Goal: Answer question/provide support: Share knowledge or assist other users

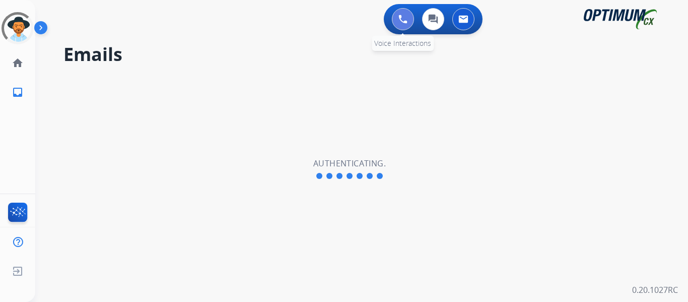
click at [404, 18] on img at bounding box center [402, 19] width 9 height 9
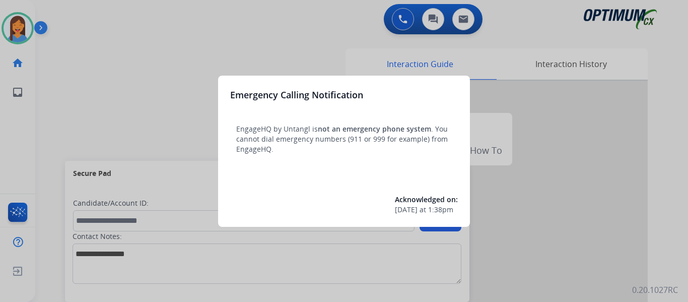
click at [34, 128] on div at bounding box center [344, 151] width 688 height 302
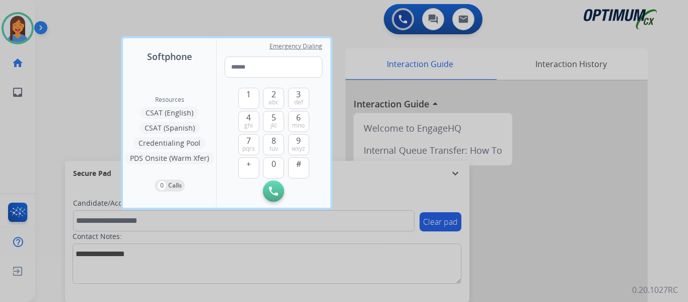
click at [52, 130] on div at bounding box center [344, 151] width 688 height 302
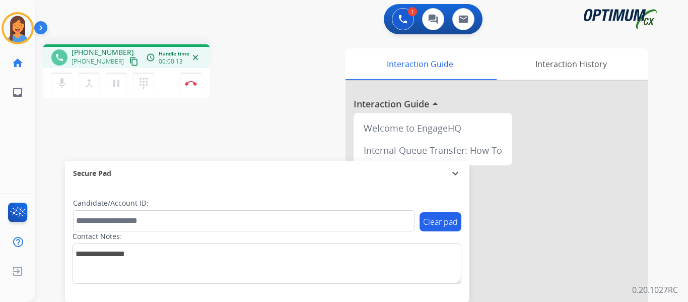
click at [129, 60] on mat-icon "content_copy" at bounding box center [133, 61] width 9 height 9
click at [195, 85] on img at bounding box center [191, 83] width 12 height 5
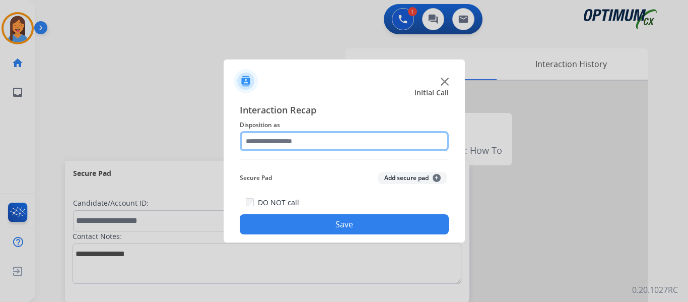
click at [325, 147] on input "text" at bounding box center [344, 141] width 209 height 20
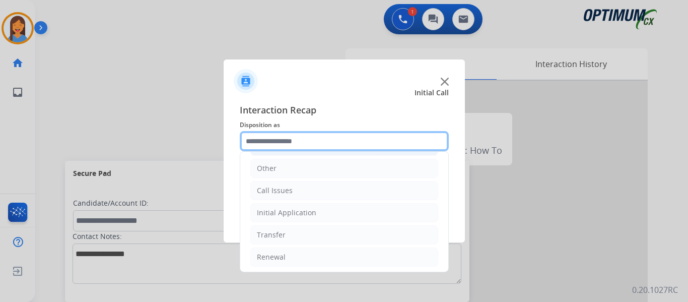
scroll to position [68, 0]
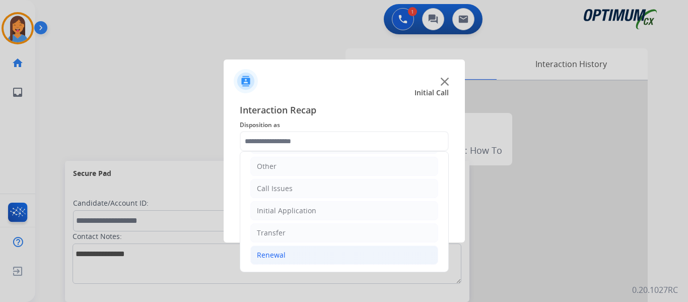
click at [279, 257] on div "Renewal" at bounding box center [271, 255] width 29 height 10
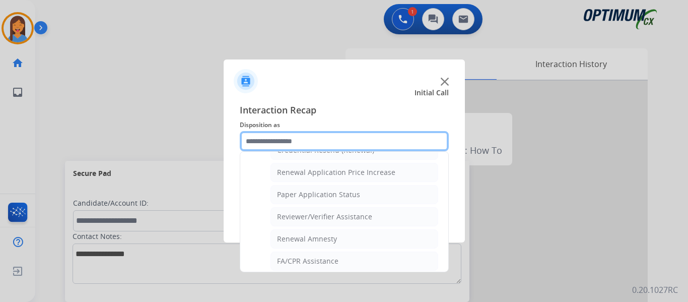
scroll to position [389, 0]
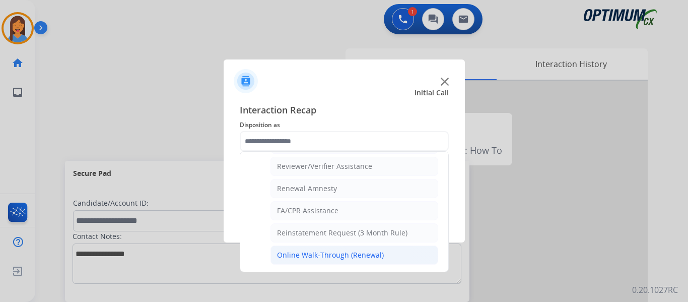
click at [309, 258] on div "Online Walk-Through (Renewal)" at bounding box center [330, 255] width 107 height 10
type input "**********"
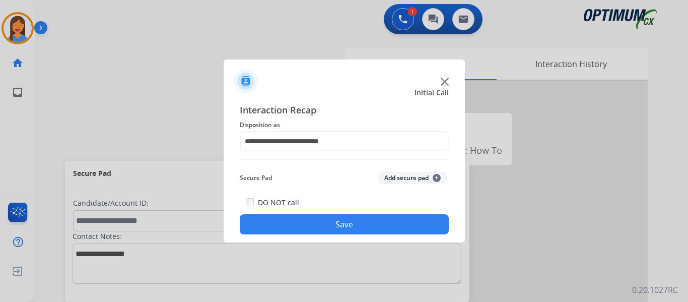
click at [355, 221] on button "Save" at bounding box center [344, 224] width 209 height 20
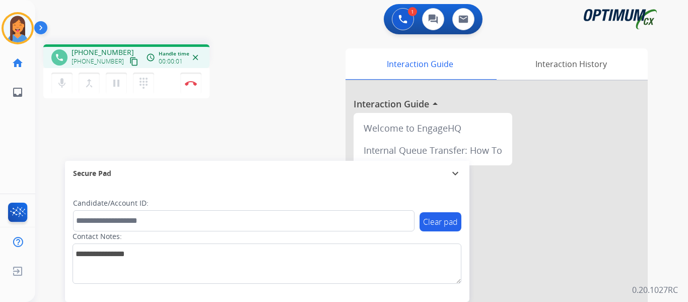
drag, startPoint x: 123, startPoint y: 63, endPoint x: 218, endPoint y: 64, distance: 94.7
click at [129, 63] on mat-icon "content_copy" at bounding box center [133, 61] width 9 height 9
click at [129, 62] on mat-icon "content_copy" at bounding box center [133, 61] width 9 height 9
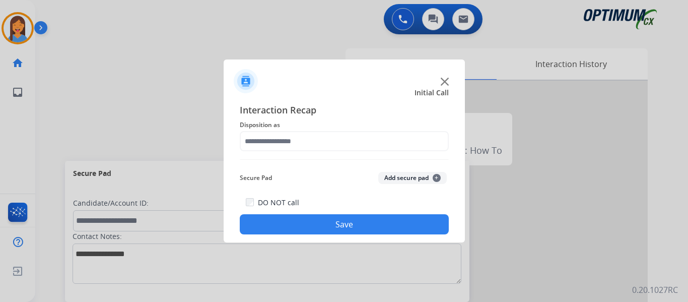
click at [273, 130] on span "Disposition as" at bounding box center [344, 125] width 209 height 12
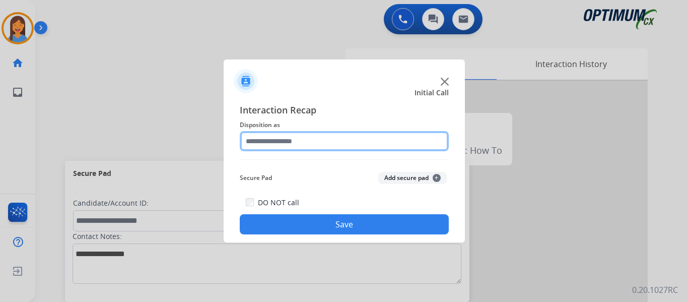
click at [283, 141] on input "text" at bounding box center [344, 141] width 209 height 20
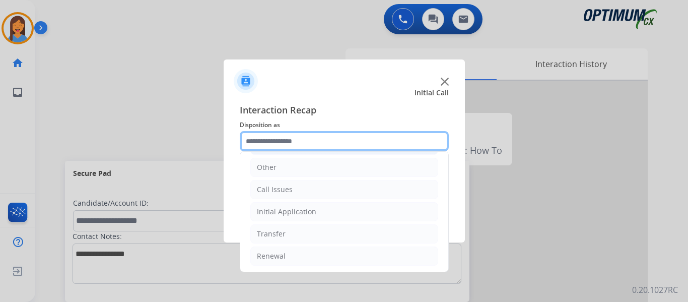
scroll to position [68, 0]
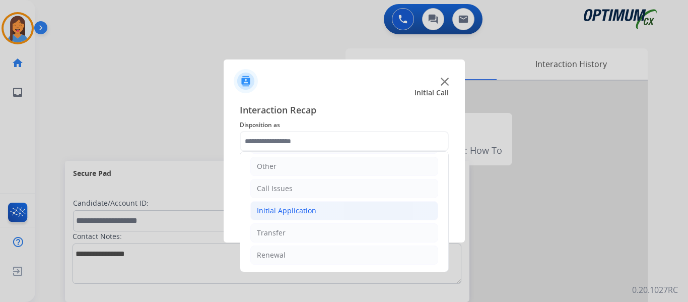
click at [290, 211] on div "Initial Application" at bounding box center [286, 210] width 59 height 10
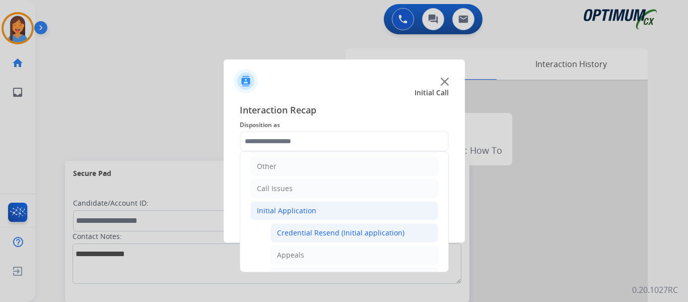
click at [314, 234] on div "Credential Resend (Initial application)" at bounding box center [340, 233] width 127 height 10
type input "**********"
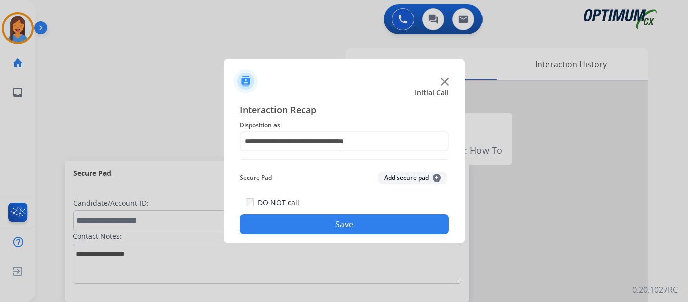
click at [323, 222] on button "Save" at bounding box center [344, 224] width 209 height 20
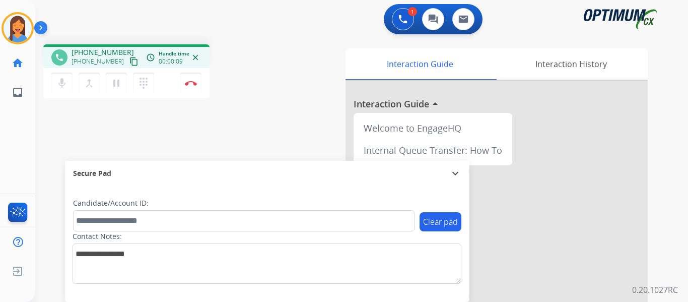
click at [129, 60] on mat-icon "content_copy" at bounding box center [133, 61] width 9 height 9
click at [190, 85] on img at bounding box center [191, 83] width 12 height 5
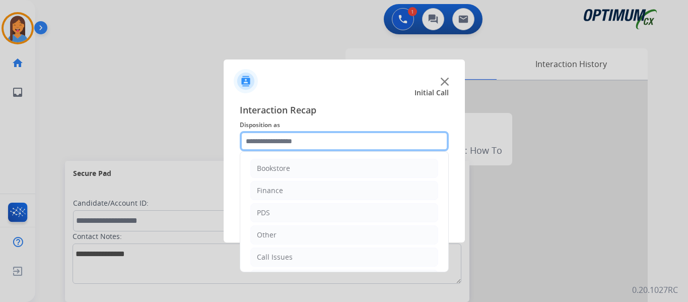
click at [281, 150] on input "text" at bounding box center [344, 141] width 209 height 20
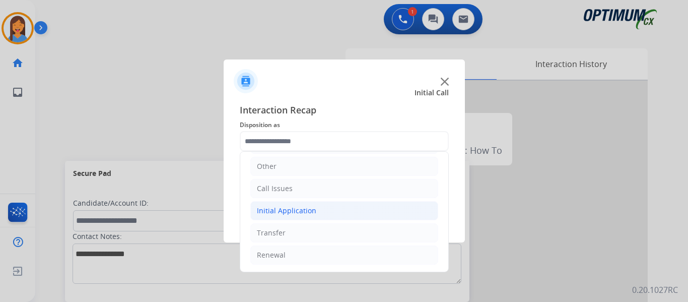
click at [300, 210] on div "Initial Application" at bounding box center [286, 210] width 59 height 10
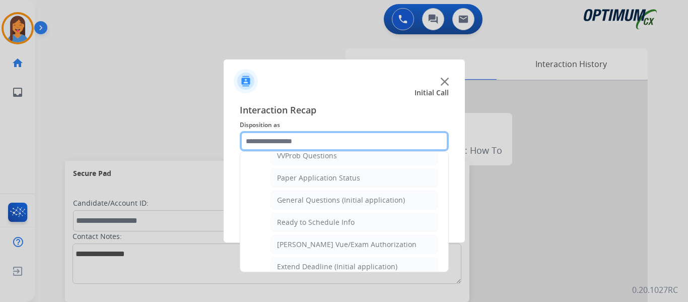
scroll to position [572, 0]
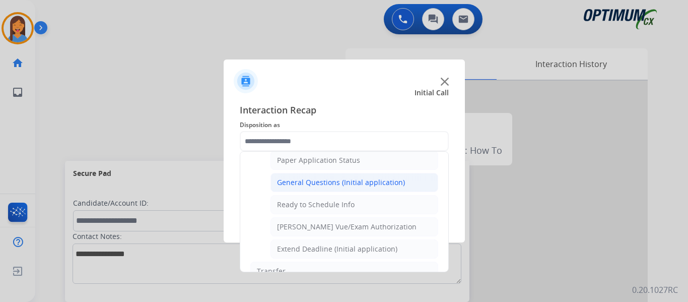
click at [322, 178] on div "General Questions (Initial application)" at bounding box center [341, 182] width 128 height 10
type input "**********"
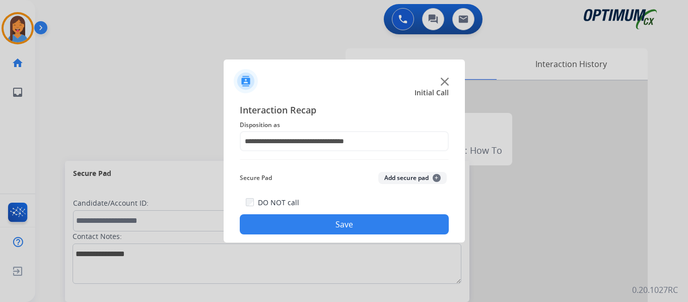
click at [353, 227] on button "Save" at bounding box center [344, 224] width 209 height 20
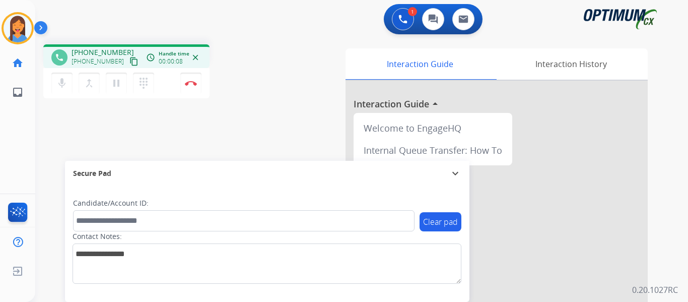
drag, startPoint x: 123, startPoint y: 61, endPoint x: 264, endPoint y: 75, distance: 141.2
click at [129, 61] on mat-icon "content_copy" at bounding box center [133, 61] width 9 height 9
click at [190, 75] on button "Disconnect" at bounding box center [190, 83] width 21 height 21
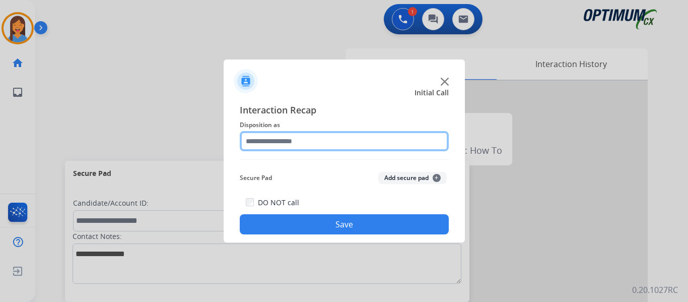
click at [286, 144] on input "text" at bounding box center [344, 141] width 209 height 20
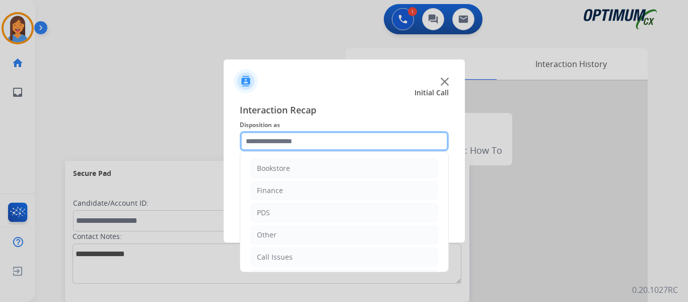
scroll to position [50, 0]
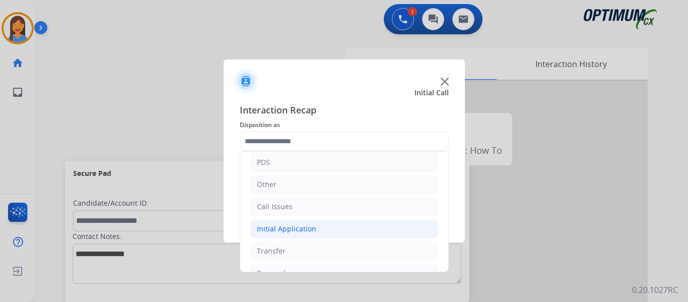
click at [297, 223] on li "Initial Application" at bounding box center [344, 228] width 188 height 19
click at [342, 246] on div "Credential Resend (Initial application)" at bounding box center [340, 251] width 127 height 10
type input "**********"
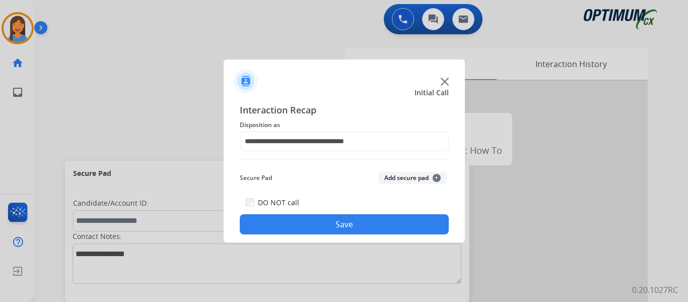
click at [352, 227] on button "Save" at bounding box center [344, 224] width 209 height 20
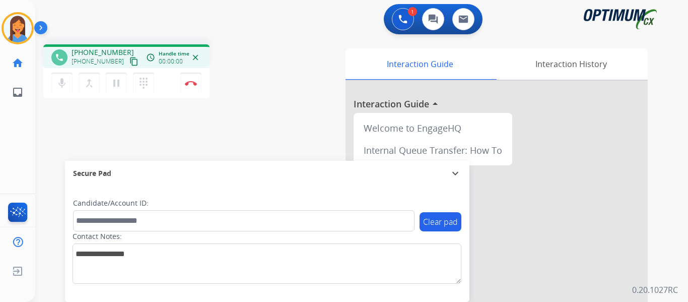
click at [129, 62] on mat-icon "content_copy" at bounding box center [133, 61] width 9 height 9
click at [188, 83] on img at bounding box center [191, 83] width 12 height 5
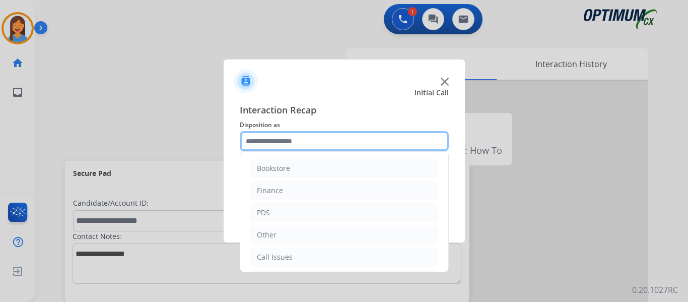
click at [325, 141] on input "text" at bounding box center [344, 141] width 209 height 20
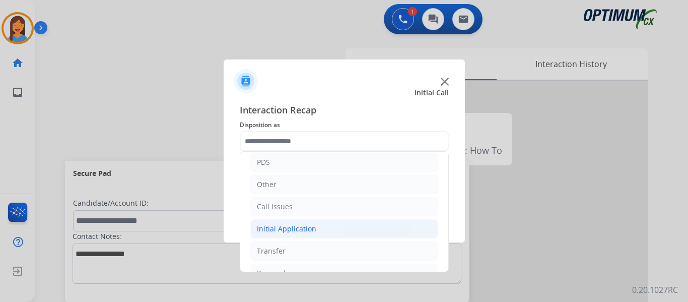
click at [293, 226] on div "Initial Application" at bounding box center [286, 229] width 59 height 10
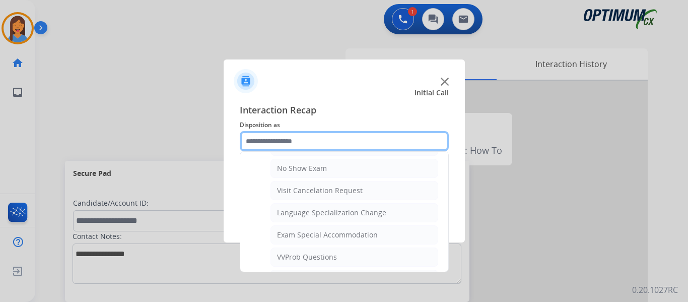
scroll to position [504, 0]
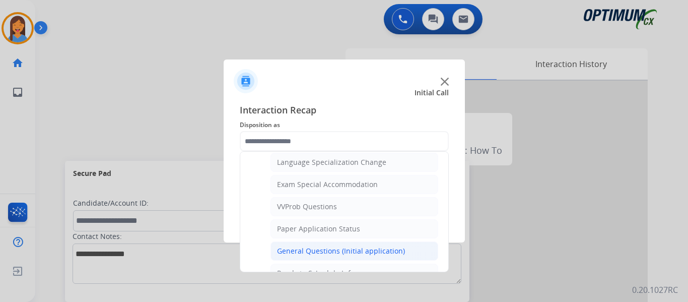
click at [353, 251] on div "General Questions (Initial application)" at bounding box center [341, 251] width 128 height 10
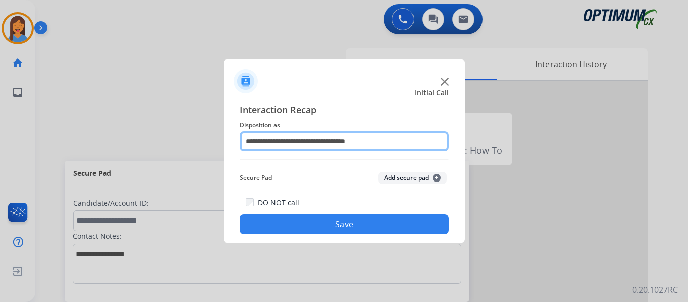
click at [326, 140] on input "**********" at bounding box center [344, 141] width 209 height 20
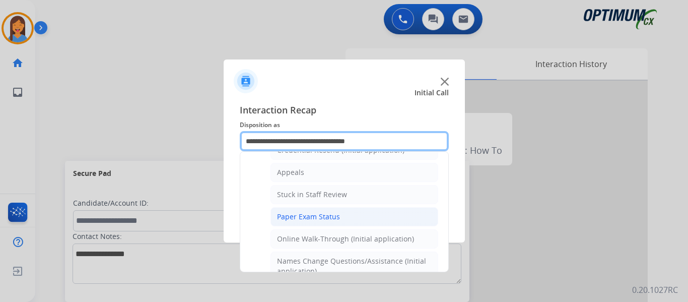
scroll to position [101, 0]
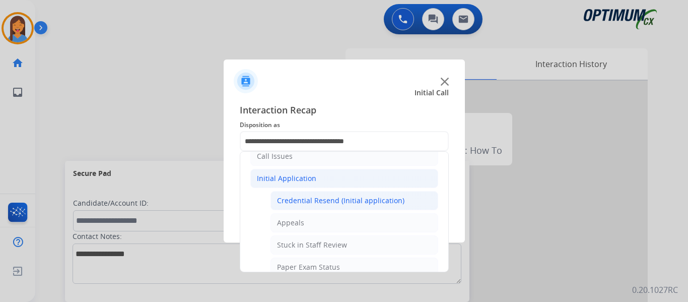
click at [304, 201] on div "Credential Resend (Initial application)" at bounding box center [340, 200] width 127 height 10
type input "**********"
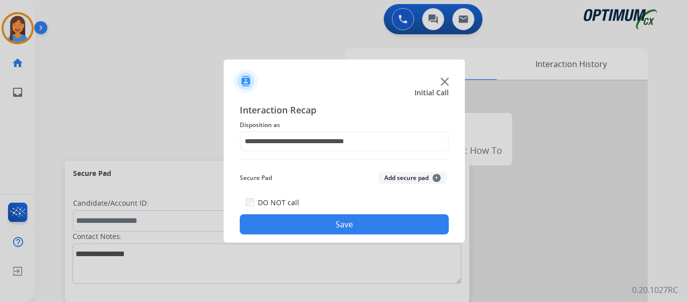
click at [312, 226] on button "Save" at bounding box center [344, 224] width 209 height 20
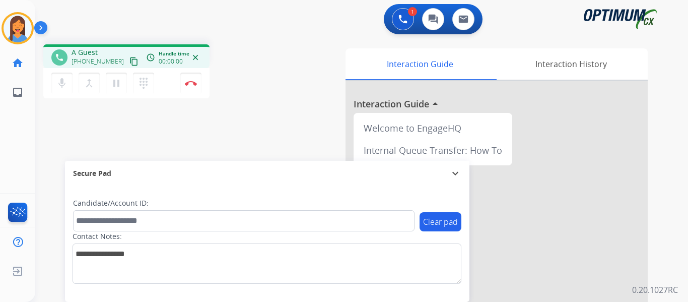
click at [129, 61] on mat-icon "content_copy" at bounding box center [133, 61] width 9 height 9
click at [191, 86] on button "Disconnect" at bounding box center [190, 83] width 21 height 21
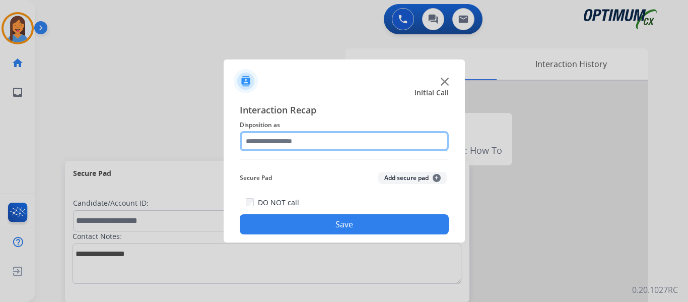
click at [306, 135] on input "text" at bounding box center [344, 141] width 209 height 20
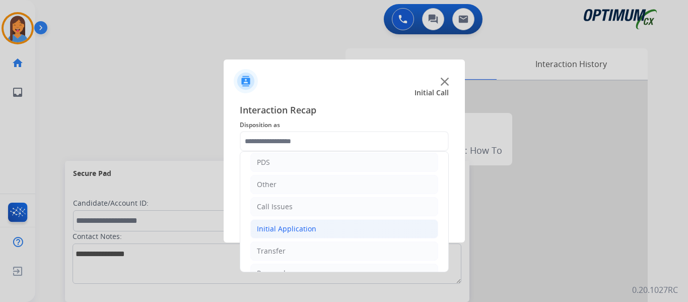
click at [289, 236] on li "Initial Application" at bounding box center [344, 228] width 188 height 19
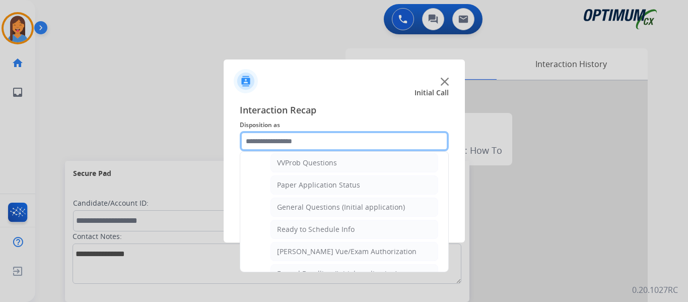
scroll to position [554, 0]
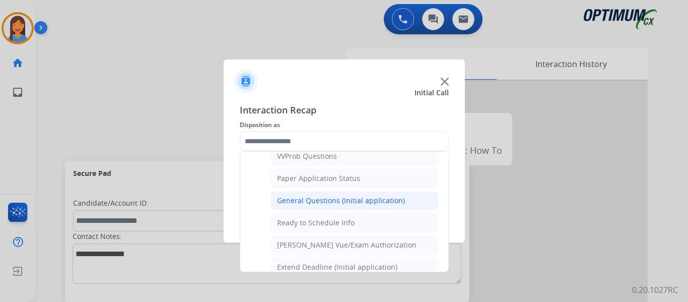
click at [323, 208] on li "General Questions (Initial application)" at bounding box center [354, 200] width 168 height 19
type input "**********"
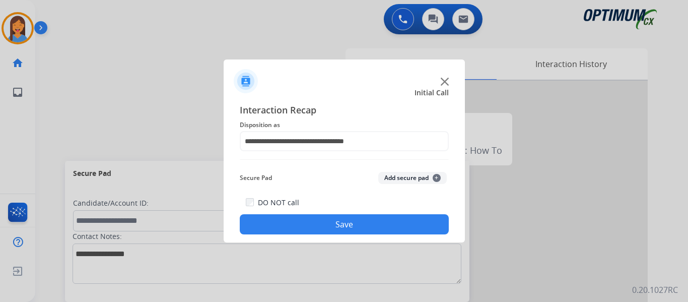
click at [337, 227] on button "Save" at bounding box center [344, 224] width 209 height 20
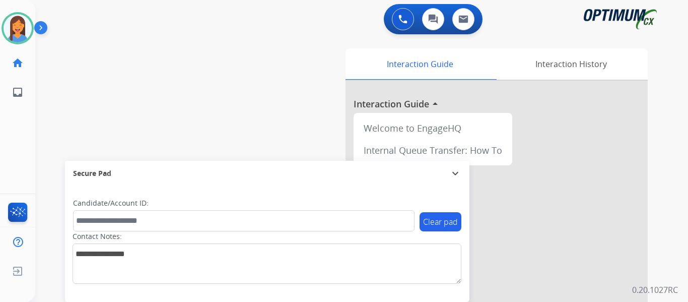
click at [212, 65] on div "swap_horiz Break voice bridge close_fullscreen Connect 3-Way Call merge_type Se…" at bounding box center [349, 246] width 629 height 420
click at [13, 29] on img at bounding box center [18, 28] width 28 height 28
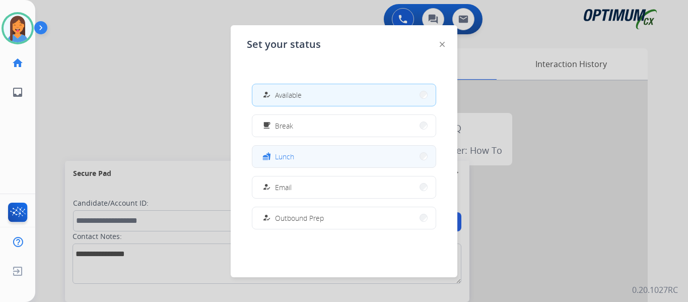
click at [304, 160] on button "fastfood Lunch" at bounding box center [343, 157] width 183 height 22
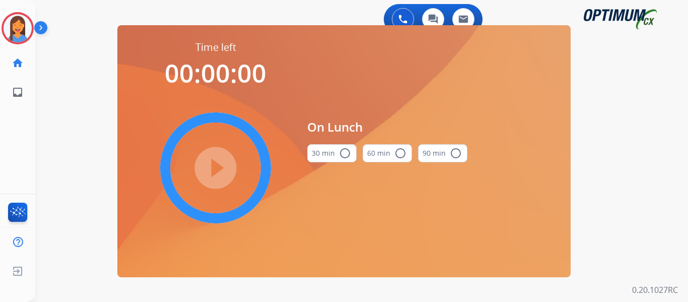
click at [341, 158] on mat-icon "radio_button_unchecked" at bounding box center [345, 153] width 12 height 12
click at [215, 172] on mat-icon "play_circle_filled" at bounding box center [216, 168] width 12 height 12
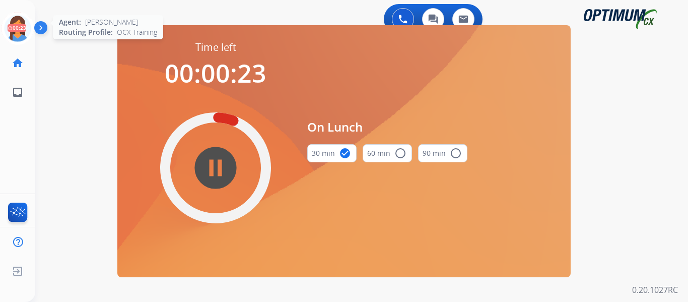
click at [19, 37] on icon at bounding box center [18, 28] width 33 height 33
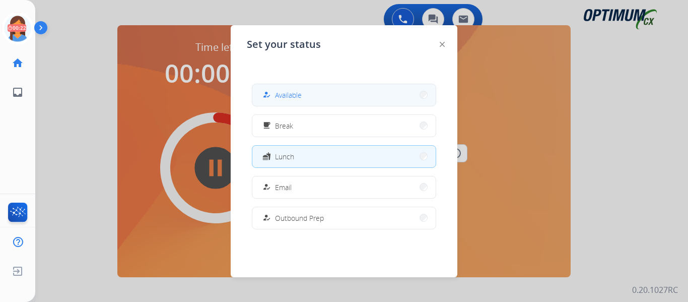
click at [277, 98] on div "how_to_reg Available" at bounding box center [280, 95] width 41 height 12
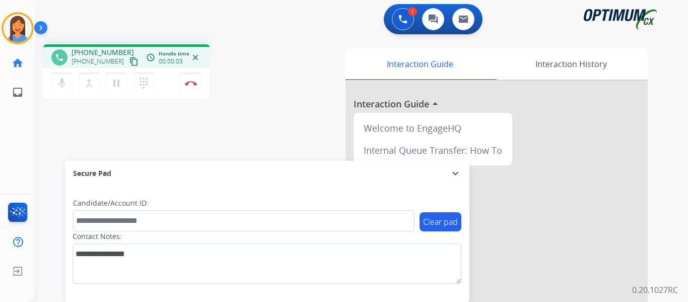
click at [129, 61] on mat-icon "content_copy" at bounding box center [133, 61] width 9 height 9
click at [187, 83] on img at bounding box center [191, 83] width 12 height 5
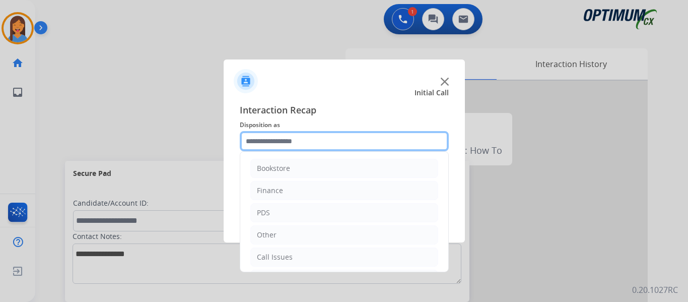
click at [303, 142] on input "text" at bounding box center [344, 141] width 209 height 20
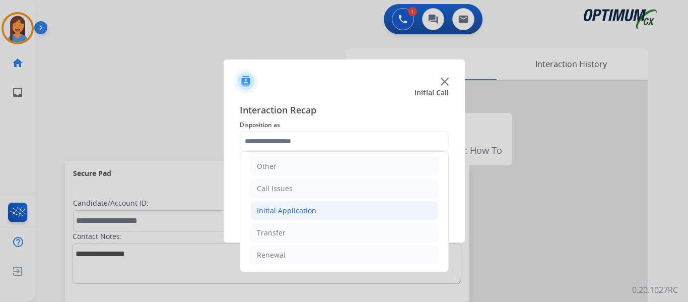
click at [287, 209] on div "Initial Application" at bounding box center [286, 210] width 59 height 10
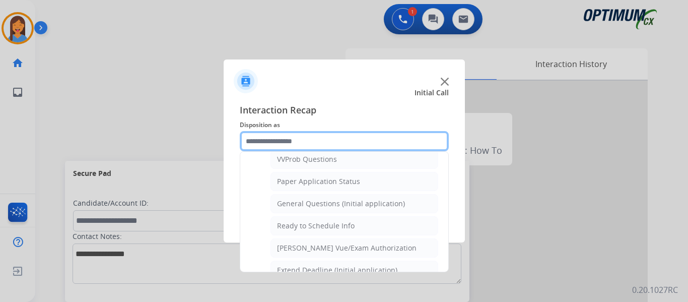
scroll to position [572, 0]
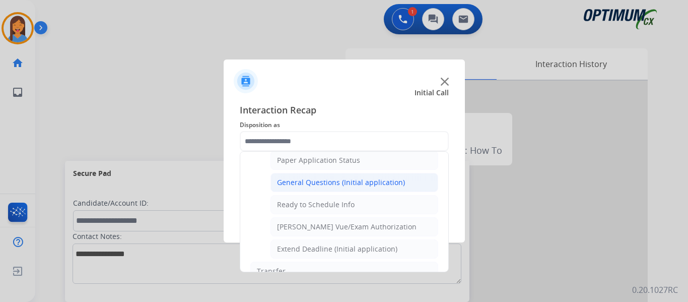
click at [319, 183] on div "General Questions (Initial application)" at bounding box center [341, 182] width 128 height 10
type input "**********"
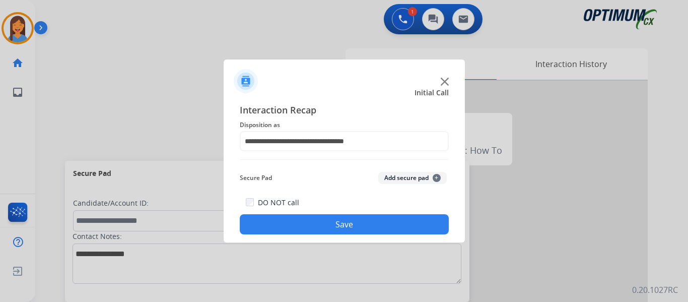
click at [325, 227] on button "Save" at bounding box center [344, 224] width 209 height 20
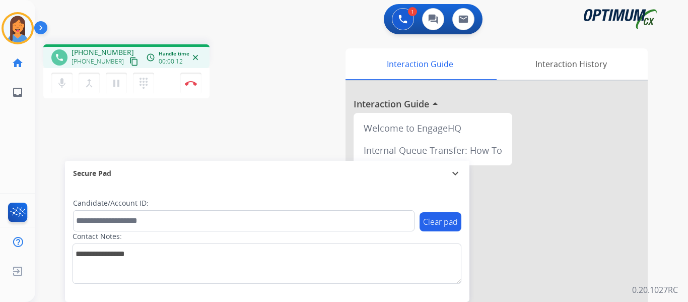
click at [128, 64] on button "content_copy" at bounding box center [134, 61] width 12 height 12
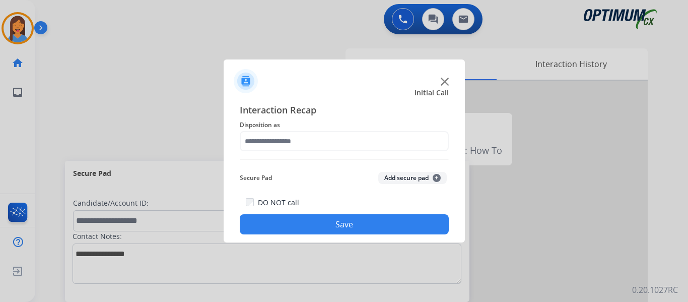
click at [186, 82] on div at bounding box center [344, 151] width 688 height 302
click at [265, 129] on span "Disposition as" at bounding box center [344, 125] width 209 height 12
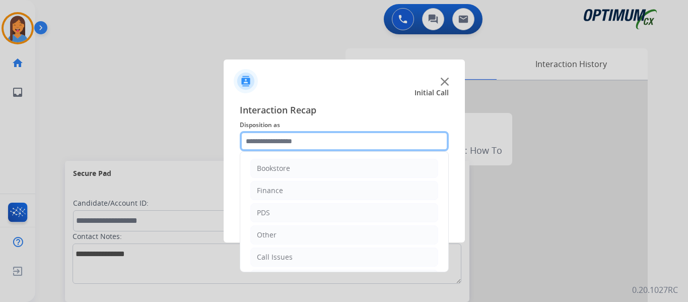
click at [275, 147] on input "text" at bounding box center [344, 141] width 209 height 20
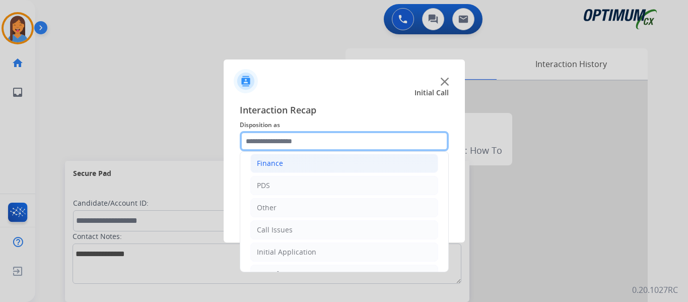
scroll to position [50, 0]
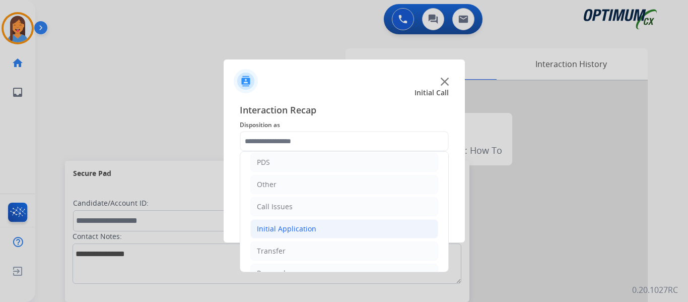
click at [296, 224] on div "Initial Application" at bounding box center [286, 229] width 59 height 10
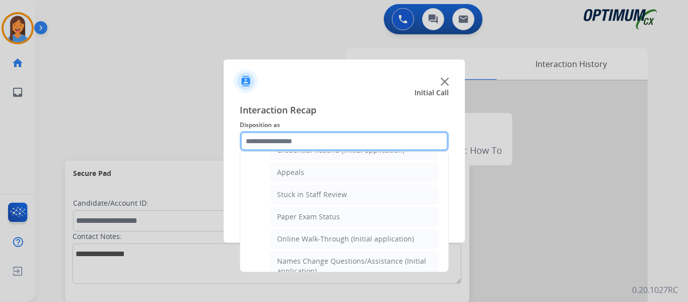
scroll to position [201, 0]
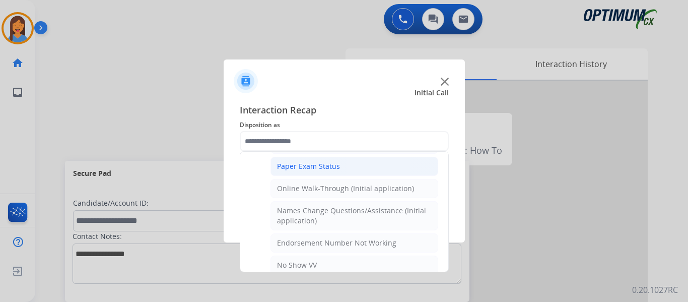
click at [315, 168] on div "Paper Exam Status" at bounding box center [308, 166] width 63 height 10
type input "**********"
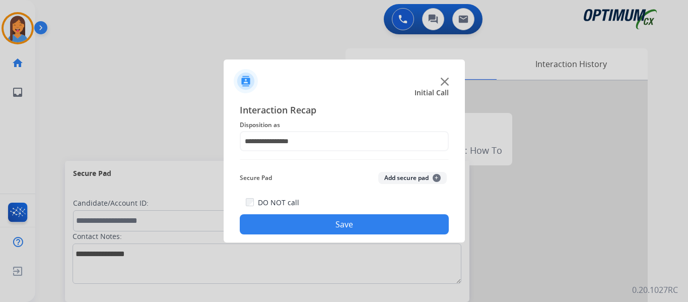
click at [327, 225] on button "Save" at bounding box center [344, 224] width 209 height 20
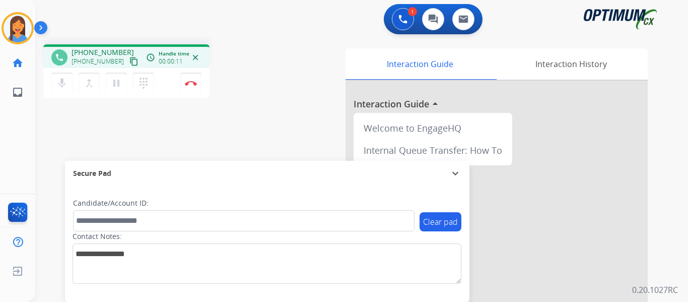
drag, startPoint x: 119, startPoint y: 61, endPoint x: 179, endPoint y: 73, distance: 61.1
click at [129, 61] on mat-icon "content_copy" at bounding box center [133, 61] width 9 height 9
click at [193, 87] on button "Disconnect" at bounding box center [190, 83] width 21 height 21
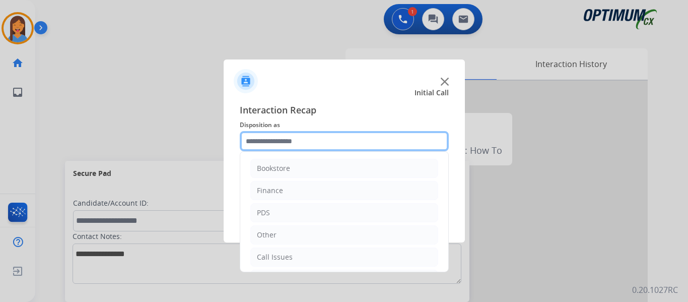
click at [306, 137] on input "text" at bounding box center [344, 141] width 209 height 20
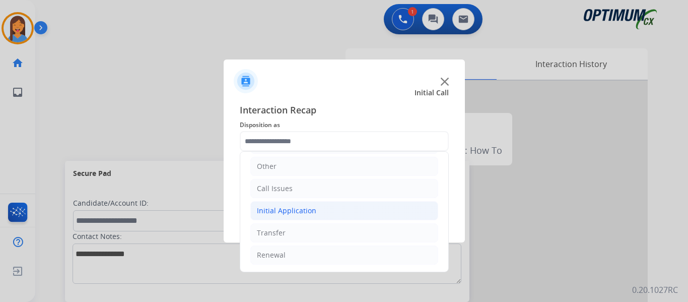
click at [299, 208] on div "Initial Application" at bounding box center [286, 210] width 59 height 10
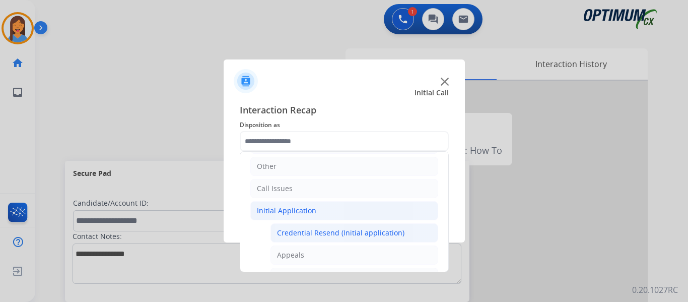
click at [320, 233] on div "Credential Resend (Initial application)" at bounding box center [340, 233] width 127 height 10
type input "**********"
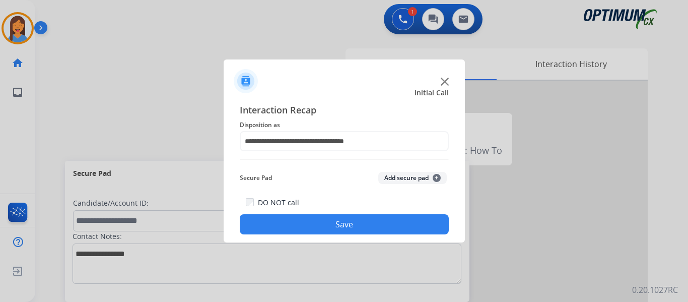
click at [325, 235] on div "**********" at bounding box center [344, 169] width 241 height 148
click at [326, 222] on button "Save" at bounding box center [344, 224] width 209 height 20
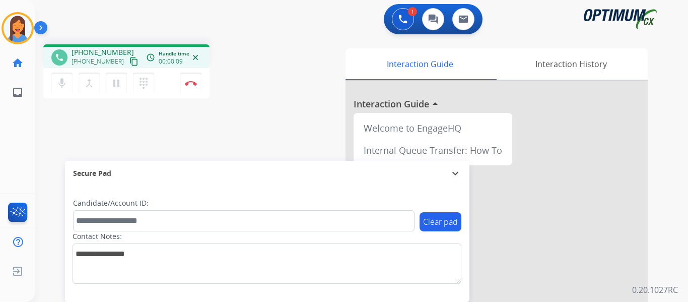
drag, startPoint x: 122, startPoint y: 61, endPoint x: 209, endPoint y: 56, distance: 86.8
click at [129, 61] on mat-icon "content_copy" at bounding box center [133, 61] width 9 height 9
click at [197, 86] on button "Disconnect" at bounding box center [190, 83] width 21 height 21
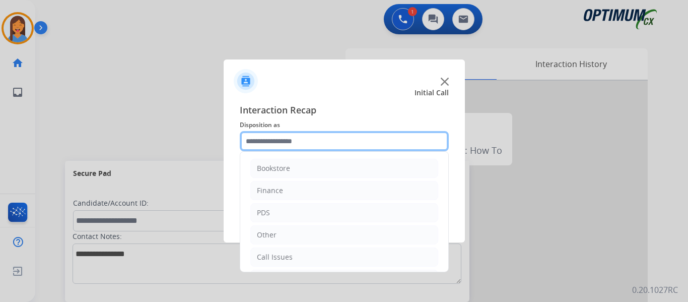
click at [290, 142] on input "text" at bounding box center [344, 141] width 209 height 20
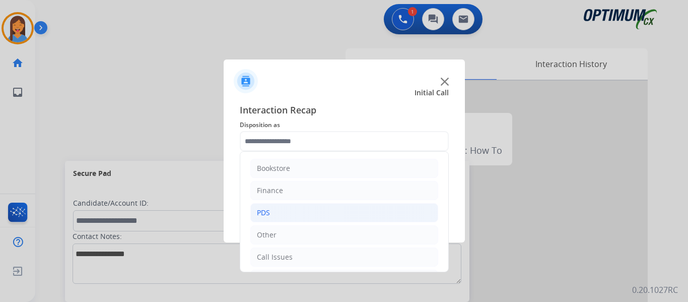
click at [269, 217] on div "PDS" at bounding box center [263, 213] width 13 height 10
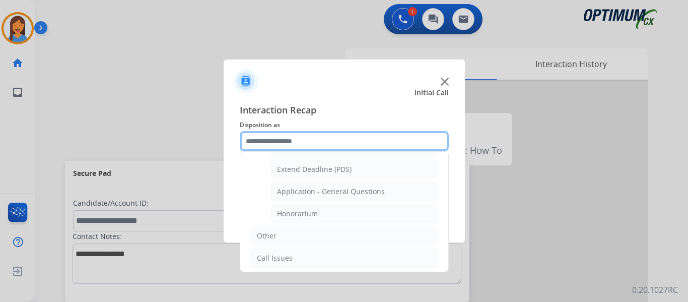
scroll to position [302, 0]
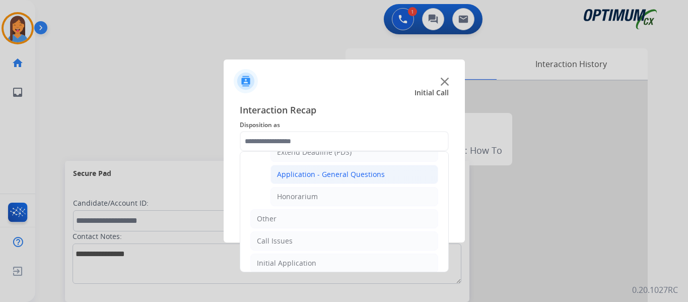
click at [328, 173] on div "Application - General Questions" at bounding box center [331, 174] width 108 height 10
type input "**********"
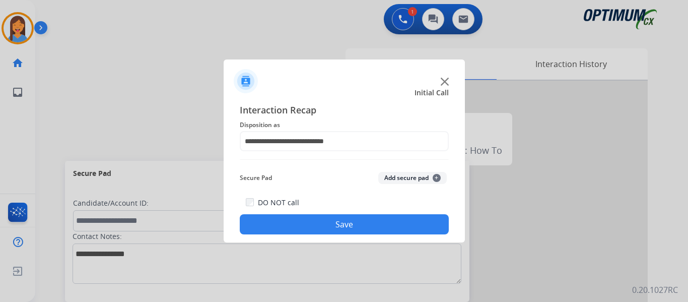
click at [340, 224] on button "Save" at bounding box center [344, 224] width 209 height 20
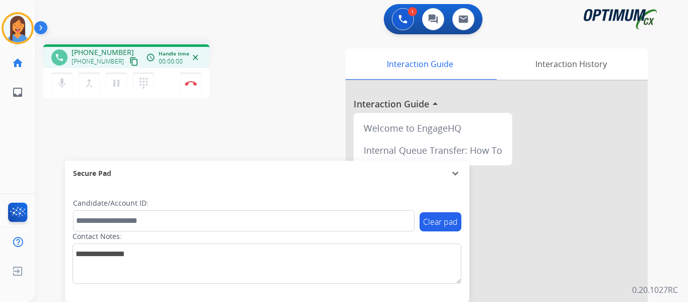
click at [129, 59] on mat-icon "content_copy" at bounding box center [133, 61] width 9 height 9
click at [195, 84] on img at bounding box center [191, 83] width 12 height 5
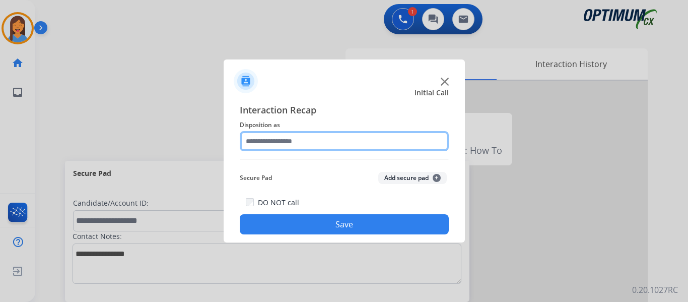
click at [355, 142] on input "text" at bounding box center [344, 141] width 209 height 20
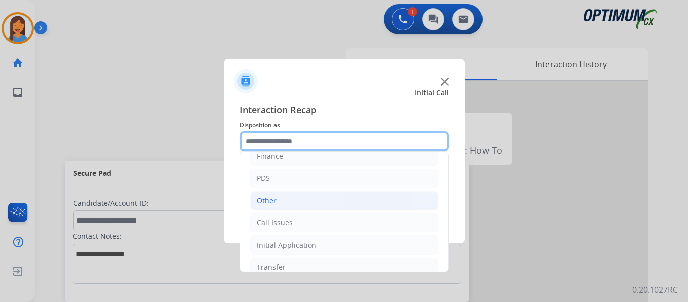
scroll to position [68, 0]
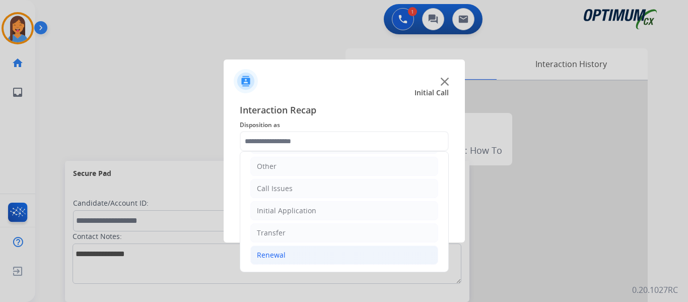
click at [273, 257] on div "Renewal" at bounding box center [271, 255] width 29 height 10
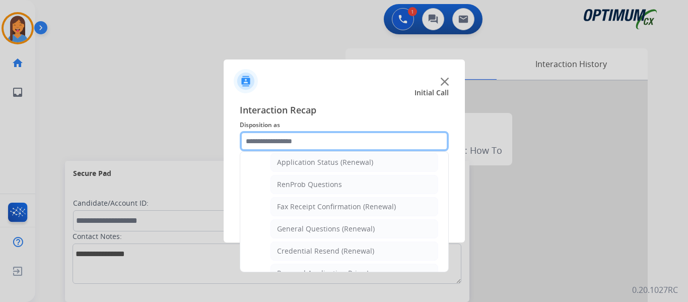
scroll to position [320, 0]
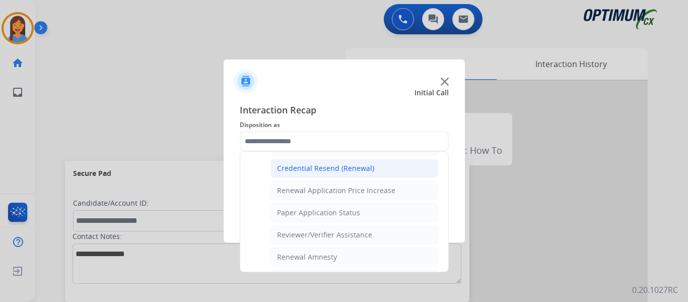
click at [314, 168] on div "Credential Resend (Renewal)" at bounding box center [325, 168] width 97 height 10
type input "**********"
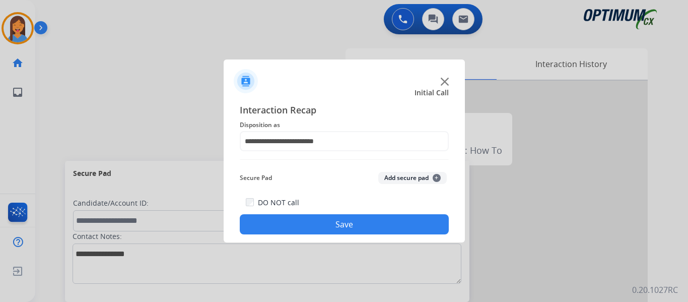
click at [319, 228] on button "Save" at bounding box center [344, 224] width 209 height 20
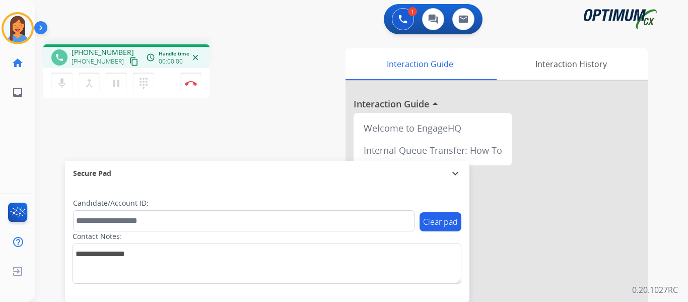
click at [129, 65] on mat-icon "content_copy" at bounding box center [133, 61] width 9 height 9
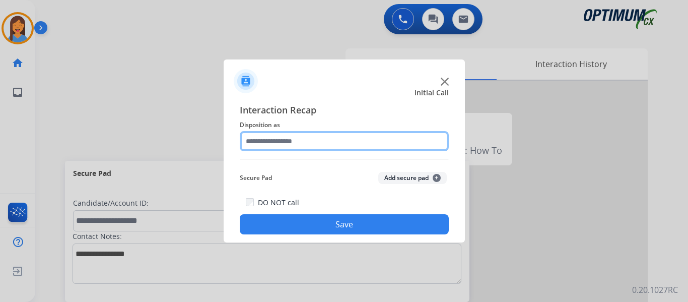
click at [302, 141] on input "text" at bounding box center [344, 141] width 209 height 20
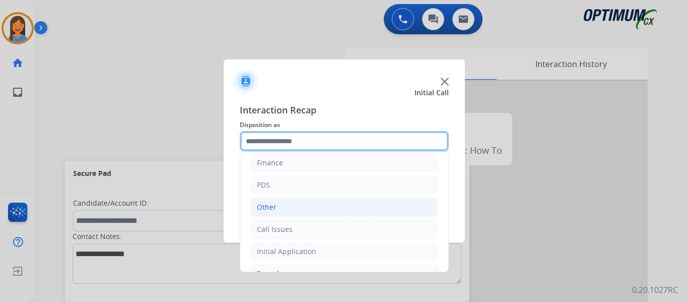
scroll to position [50, 0]
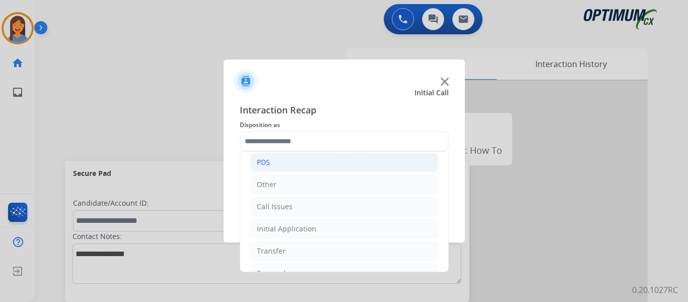
click at [269, 158] on div "PDS" at bounding box center [263, 162] width 13 height 10
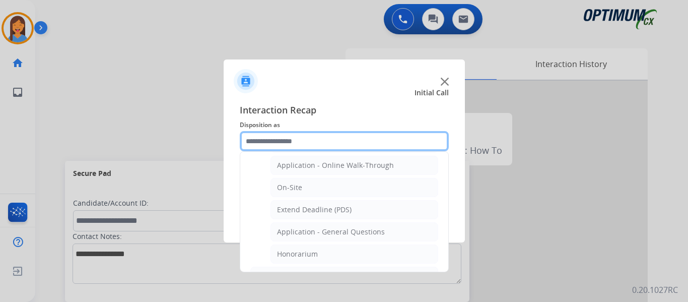
scroll to position [252, 0]
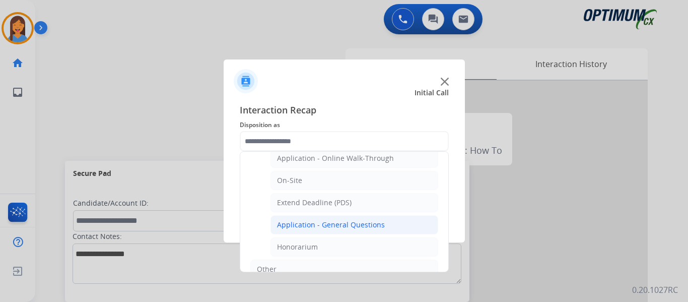
click at [326, 223] on div "Application - General Questions" at bounding box center [331, 225] width 108 height 10
type input "**********"
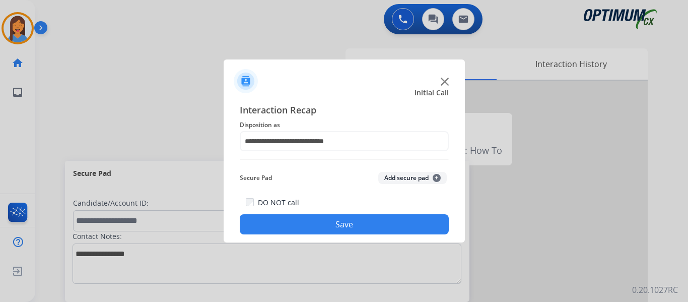
click at [324, 223] on button "Save" at bounding box center [344, 224] width 209 height 20
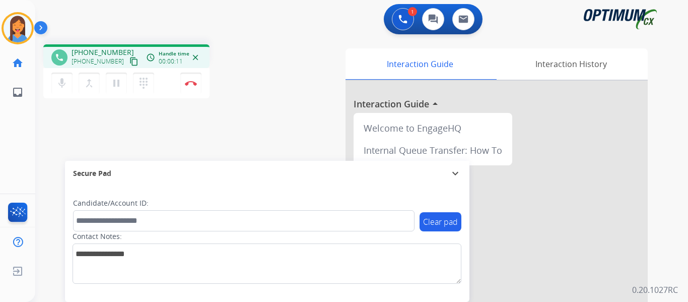
click at [129, 64] on mat-icon "content_copy" at bounding box center [133, 61] width 9 height 9
click at [190, 81] on img at bounding box center [191, 83] width 12 height 5
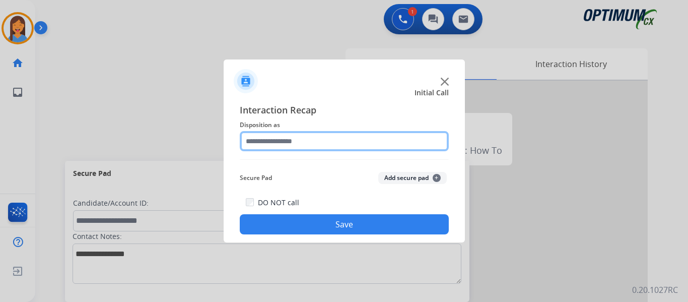
click at [285, 148] on input "text" at bounding box center [344, 141] width 209 height 20
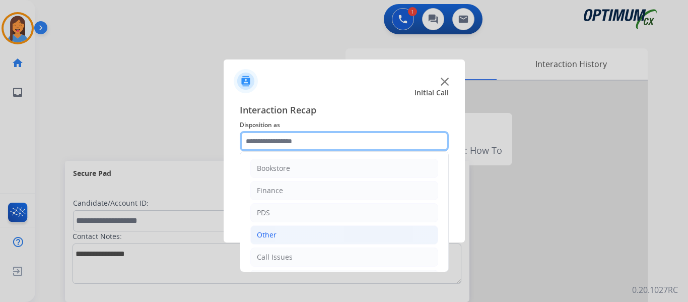
scroll to position [50, 0]
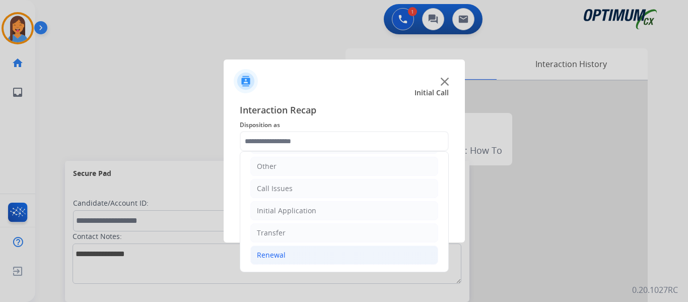
click at [284, 256] on div "Renewal" at bounding box center [271, 255] width 29 height 10
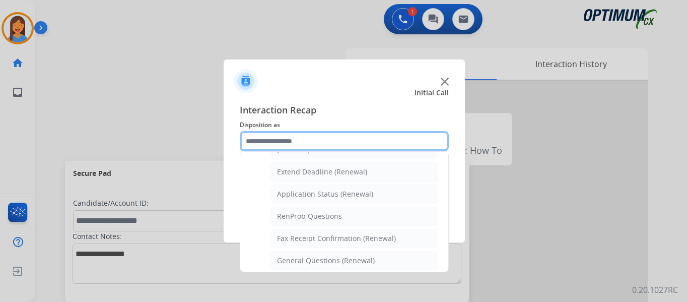
scroll to position [220, 0]
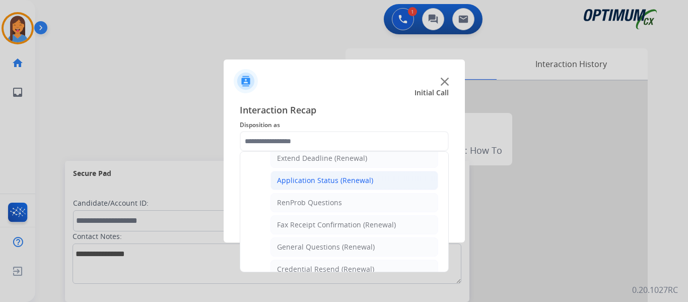
click at [340, 183] on div "Application Status (Renewal)" at bounding box center [325, 180] width 96 height 10
type input "**********"
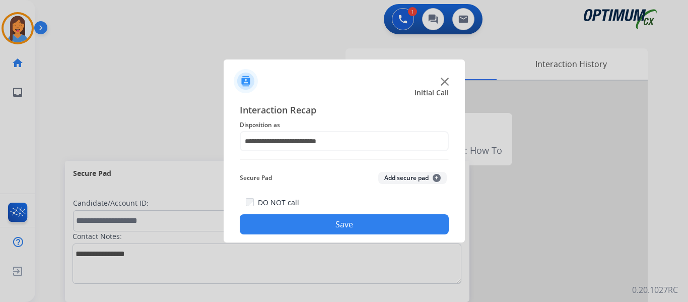
click at [368, 225] on button "Save" at bounding box center [344, 224] width 209 height 20
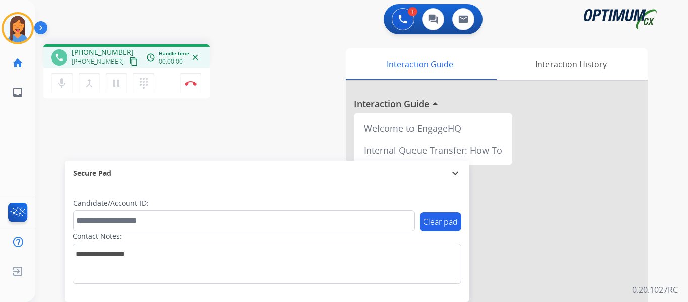
click at [129, 60] on mat-icon "content_copy" at bounding box center [133, 61] width 9 height 9
click at [189, 86] on button "Disconnect" at bounding box center [190, 83] width 21 height 21
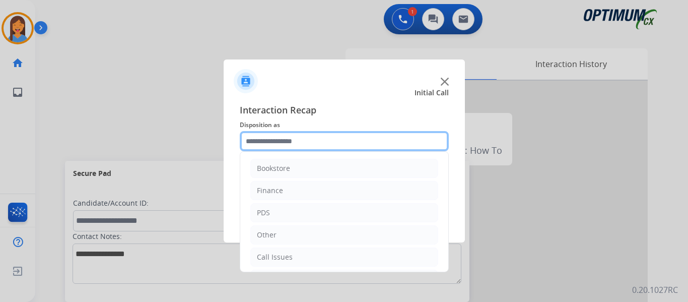
click at [316, 143] on input "text" at bounding box center [344, 141] width 209 height 20
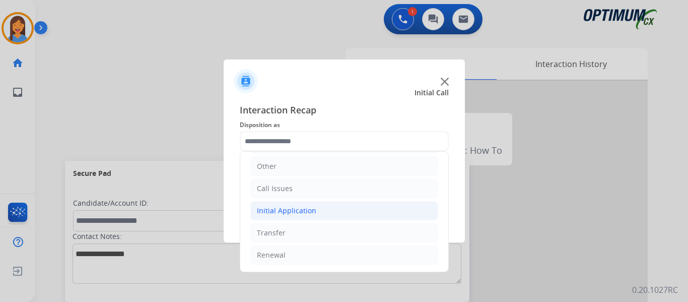
click at [298, 210] on div "Initial Application" at bounding box center [286, 210] width 59 height 10
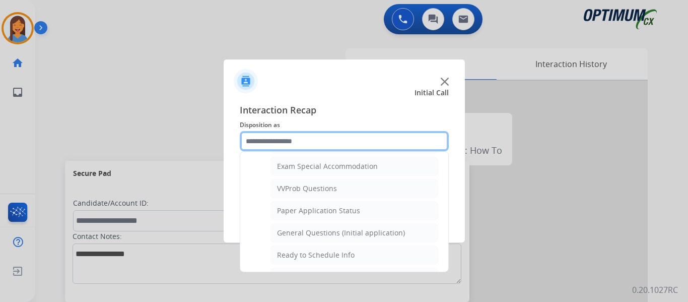
scroll to position [572, 0]
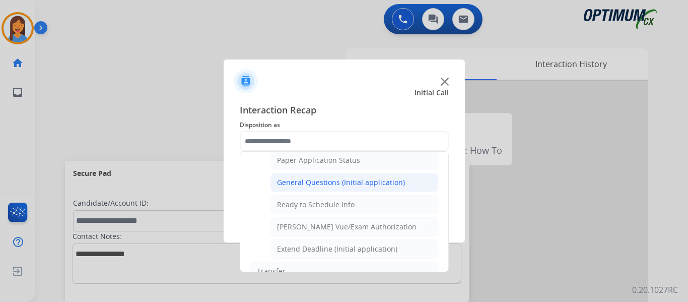
click at [318, 179] on div "General Questions (Initial application)" at bounding box center [341, 182] width 128 height 10
type input "**********"
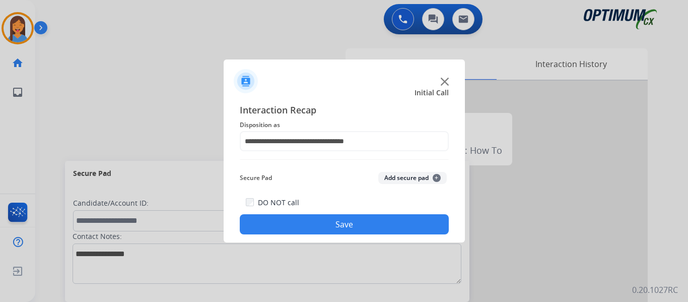
click at [340, 222] on button "Save" at bounding box center [344, 224] width 209 height 20
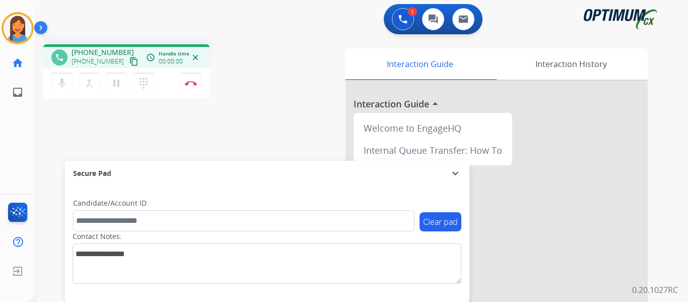
click at [129, 59] on mat-icon "content_copy" at bounding box center [133, 61] width 9 height 9
click at [191, 89] on button "Disconnect" at bounding box center [190, 83] width 21 height 21
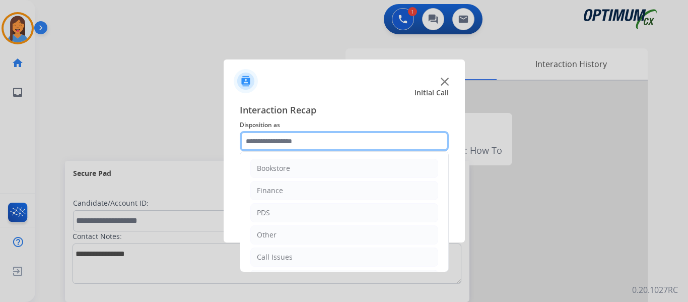
click at [305, 139] on input "text" at bounding box center [344, 141] width 209 height 20
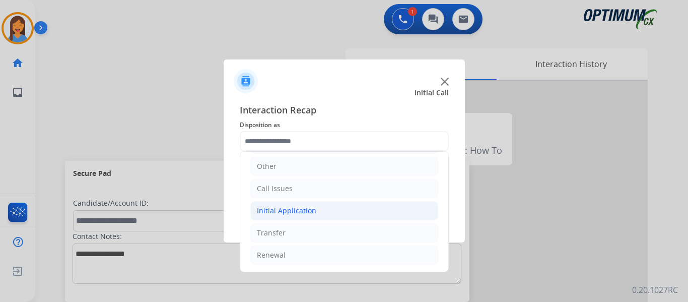
click at [300, 208] on div "Initial Application" at bounding box center [286, 210] width 59 height 10
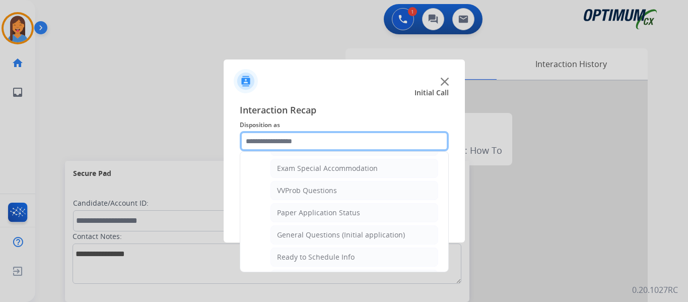
scroll to position [522, 0]
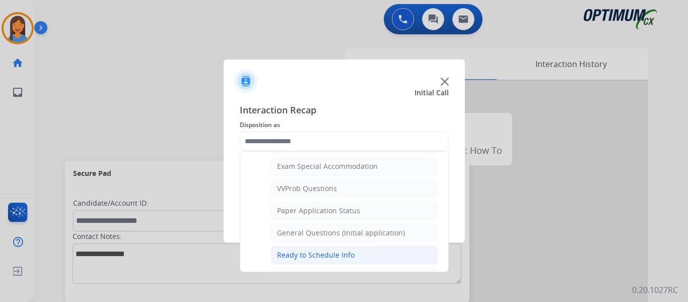
click at [329, 255] on div "Ready to Schedule Info" at bounding box center [316, 255] width 78 height 10
type input "**********"
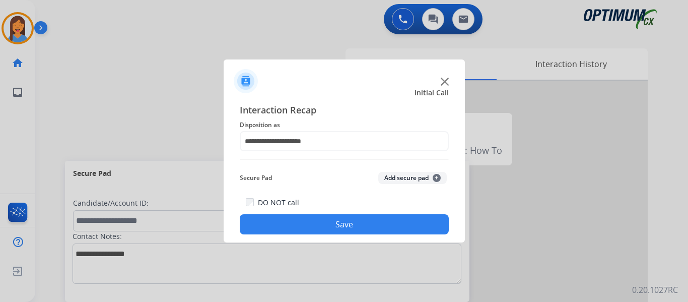
click at [349, 224] on button "Save" at bounding box center [344, 224] width 209 height 20
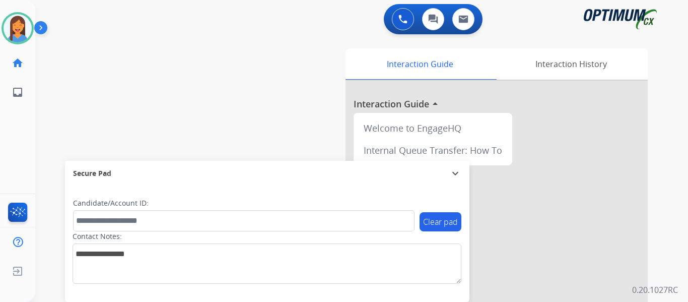
drag, startPoint x: 17, startPoint y: 32, endPoint x: 47, endPoint y: 39, distance: 31.4
click at [17, 32] on img at bounding box center [18, 28] width 28 height 28
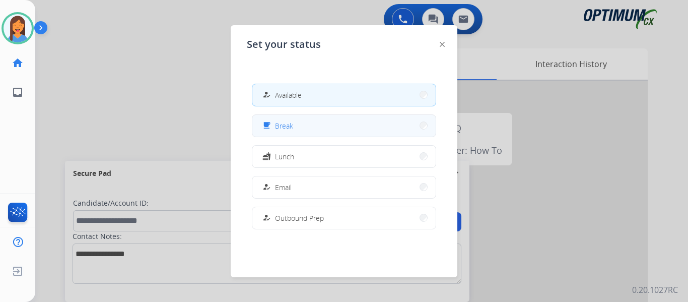
click at [272, 123] on div "free_breakfast" at bounding box center [267, 125] width 15 height 12
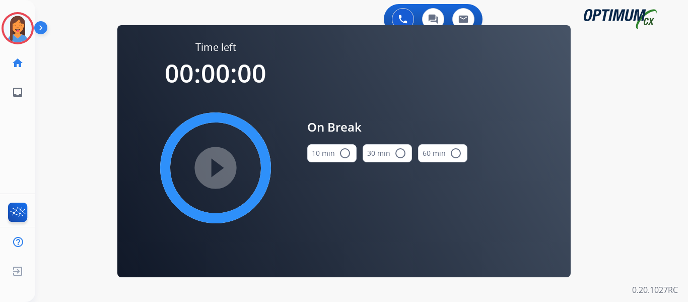
click at [316, 156] on button "10 min radio_button_unchecked" at bounding box center [331, 153] width 49 height 18
click at [212, 174] on mat-icon "play_circle_filled" at bounding box center [216, 168] width 12 height 12
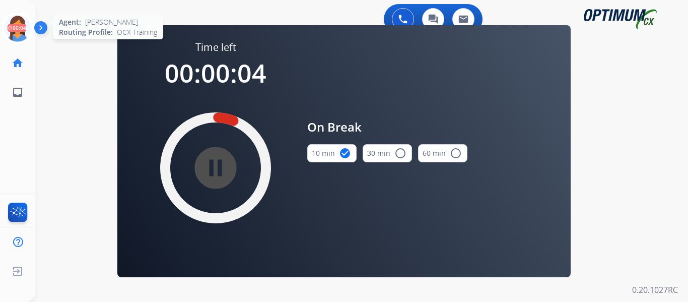
click at [21, 31] on icon at bounding box center [18, 28] width 33 height 33
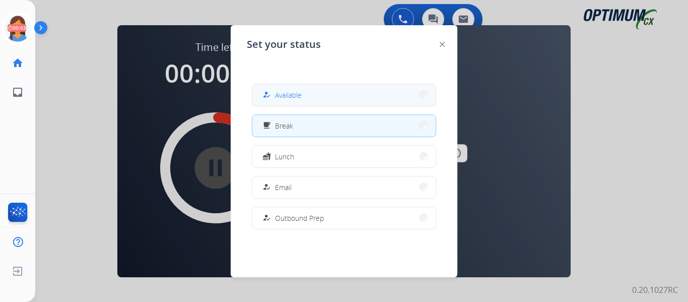
click at [283, 93] on span "Available" at bounding box center [288, 95] width 27 height 11
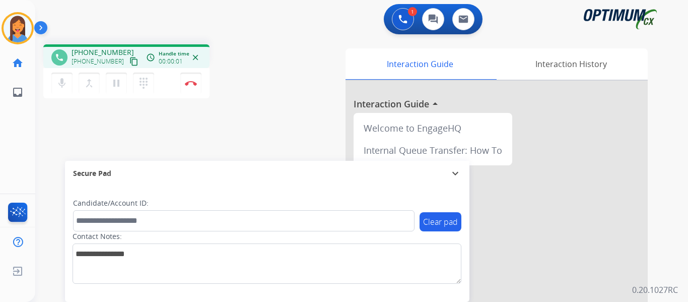
click at [129, 59] on mat-icon "content_copy" at bounding box center [133, 61] width 9 height 9
click at [192, 86] on button "Disconnect" at bounding box center [190, 83] width 21 height 21
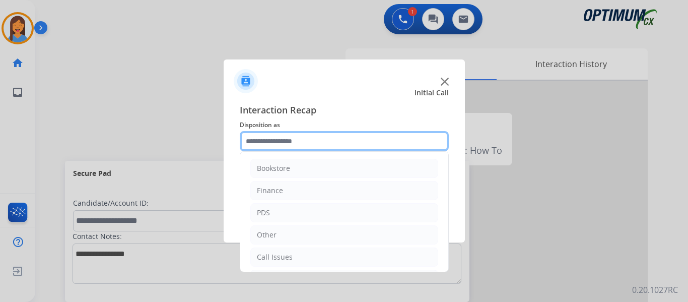
click at [287, 142] on input "text" at bounding box center [344, 141] width 209 height 20
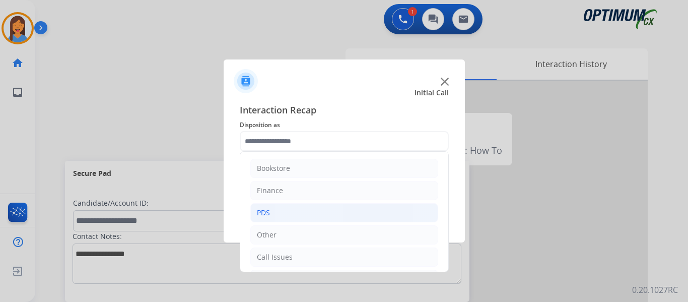
click at [272, 213] on li "PDS" at bounding box center [344, 212] width 188 height 19
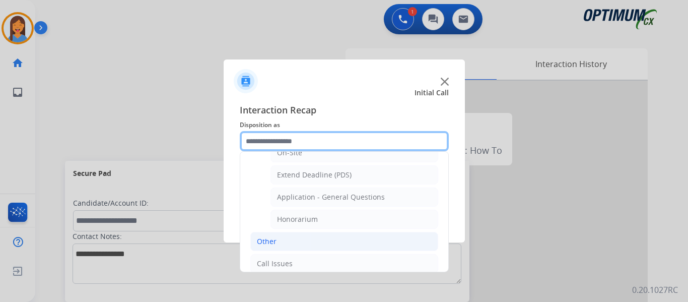
scroll to position [302, 0]
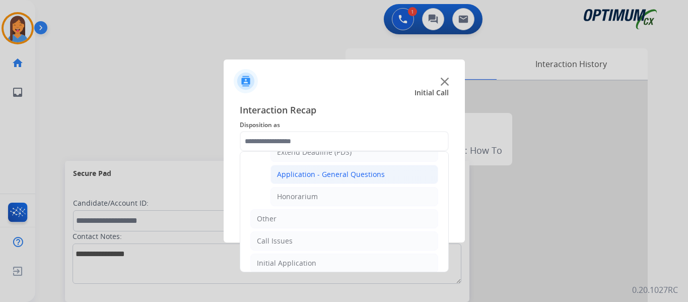
click at [342, 172] on div "Application - General Questions" at bounding box center [331, 174] width 108 height 10
type input "**********"
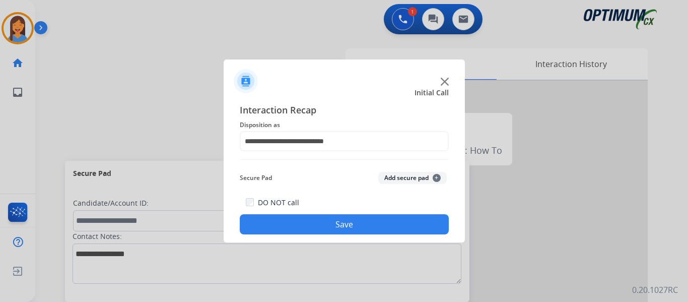
click at [371, 227] on button "Save" at bounding box center [344, 224] width 209 height 20
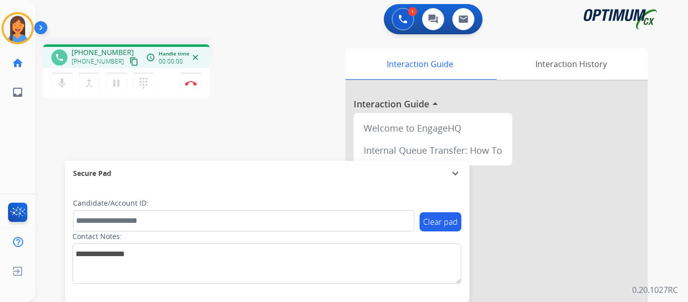
click at [129, 61] on mat-icon "content_copy" at bounding box center [133, 61] width 9 height 9
click at [188, 82] on img at bounding box center [191, 83] width 12 height 5
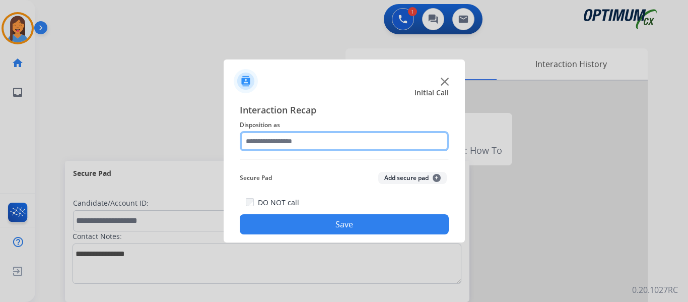
click at [268, 140] on input "text" at bounding box center [344, 141] width 209 height 20
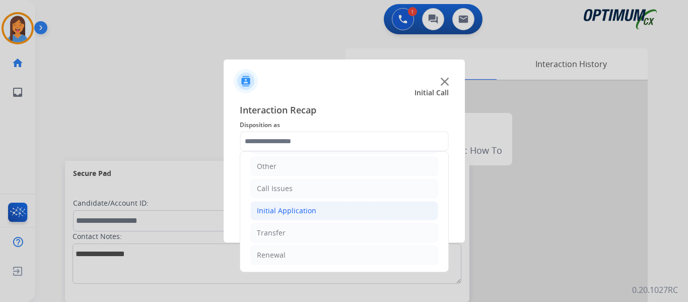
click at [295, 215] on div "Initial Application" at bounding box center [286, 210] width 59 height 10
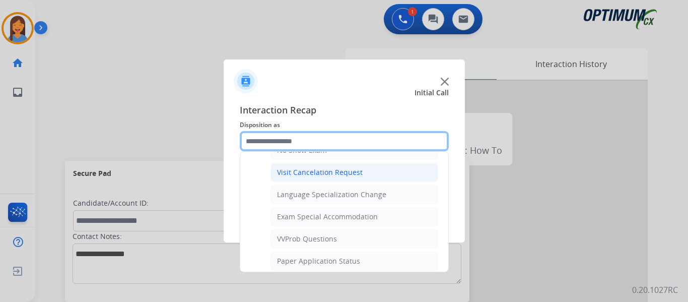
scroll to position [522, 0]
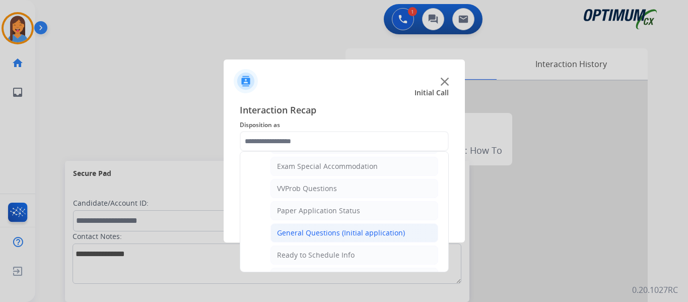
click at [333, 230] on div "General Questions (Initial application)" at bounding box center [341, 233] width 128 height 10
type input "**********"
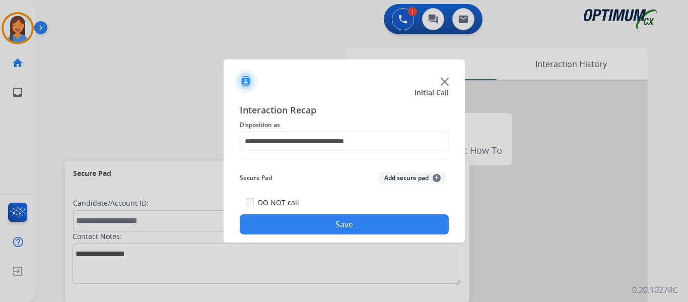
click at [331, 225] on button "Save" at bounding box center [344, 224] width 209 height 20
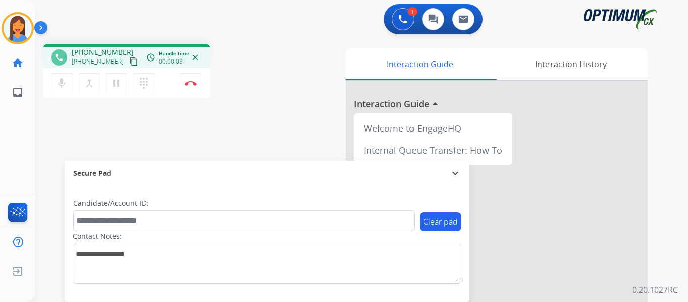
click at [129, 62] on mat-icon "content_copy" at bounding box center [133, 61] width 9 height 9
click at [129, 61] on mat-icon "content_copy" at bounding box center [133, 61] width 9 height 9
click at [287, 134] on div "phone [PHONE_NUMBER] [PHONE_NUMBER] content_copy access_time Call metrics Queue…" at bounding box center [349, 246] width 629 height 420
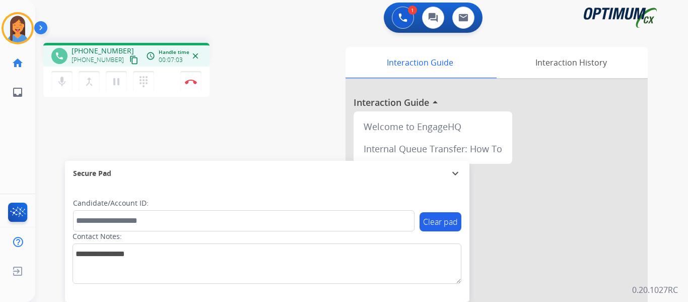
scroll to position [0, 0]
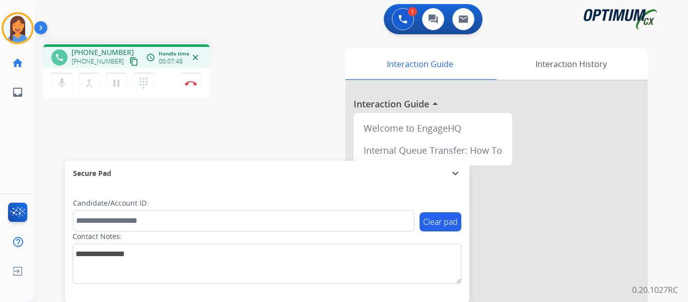
click at [276, 133] on div "phone [PHONE_NUMBER] [PHONE_NUMBER] content_copy access_time Call metrics Queue…" at bounding box center [349, 246] width 629 height 420
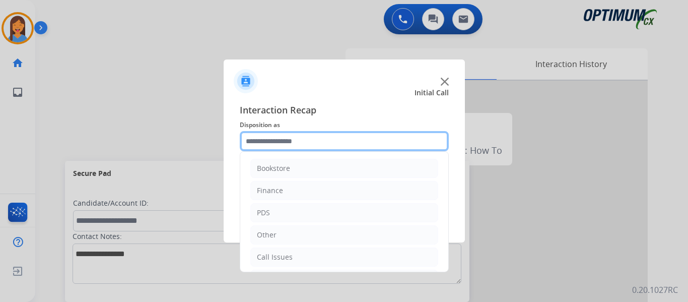
click at [279, 135] on input "text" at bounding box center [344, 141] width 209 height 20
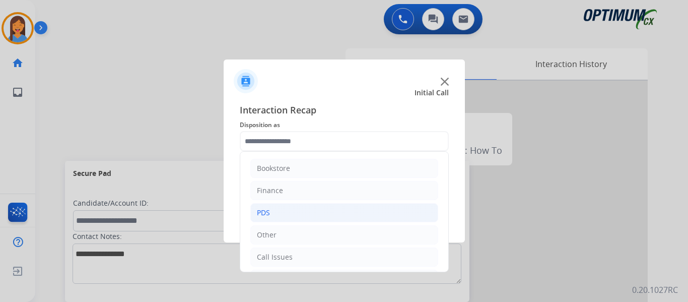
click at [275, 221] on li "PDS" at bounding box center [344, 212] width 188 height 19
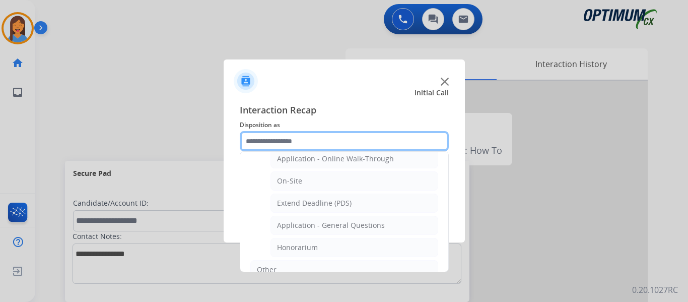
scroll to position [252, 0]
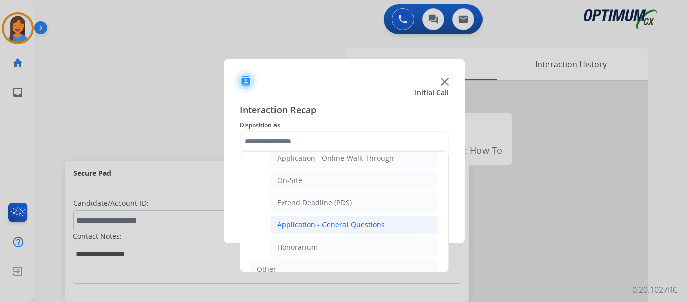
click at [338, 222] on div "Application - General Questions" at bounding box center [331, 225] width 108 height 10
type input "**********"
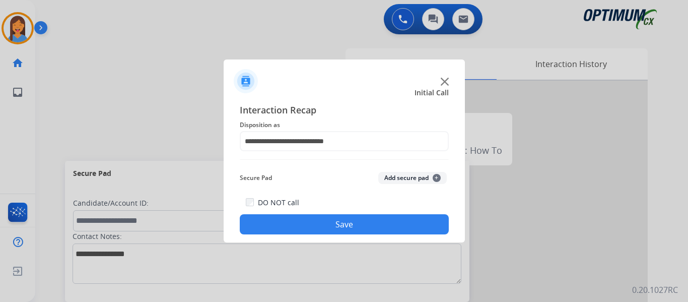
click at [339, 226] on button "Save" at bounding box center [344, 224] width 209 height 20
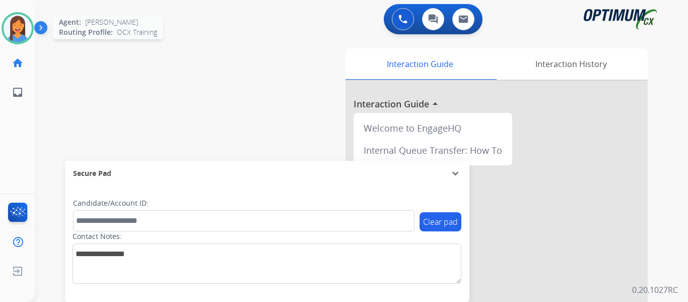
click at [25, 31] on img at bounding box center [18, 28] width 28 height 28
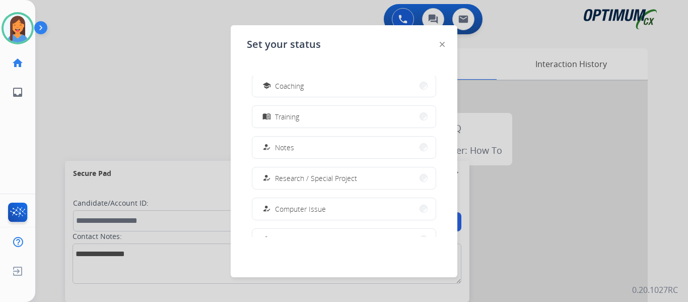
scroll to position [251, 0]
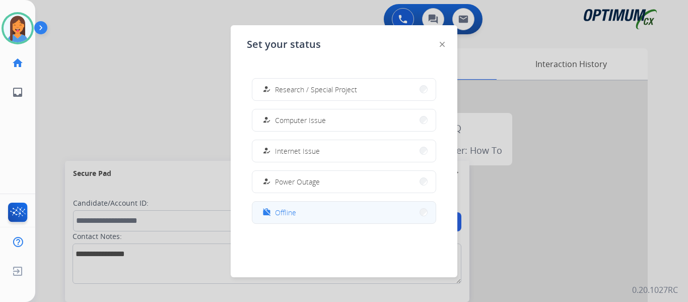
click at [288, 217] on span "Offline" at bounding box center [285, 212] width 21 height 11
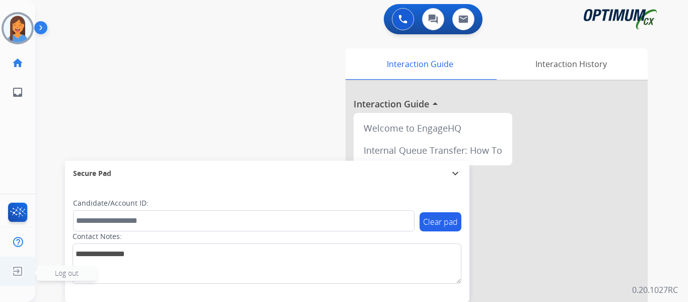
click at [22, 273] on img at bounding box center [18, 270] width 18 height 19
